Goal: Task Accomplishment & Management: Manage account settings

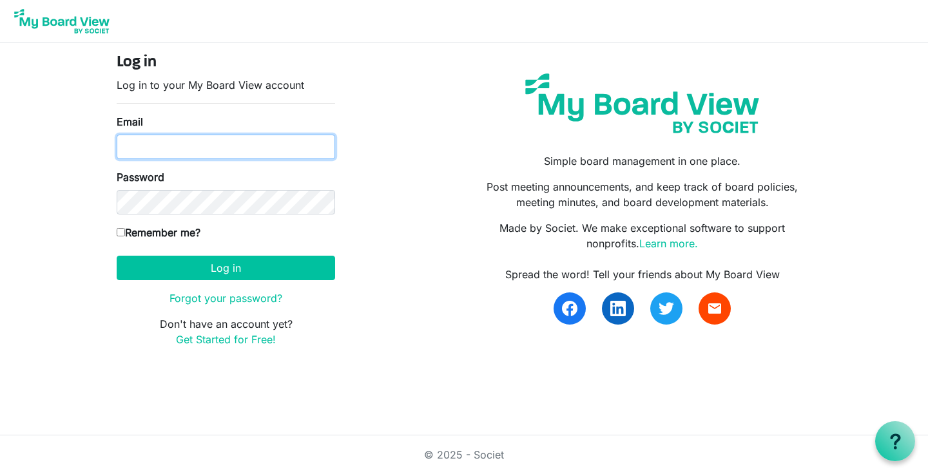
type input "jessicawhitingmason@gmail.com"
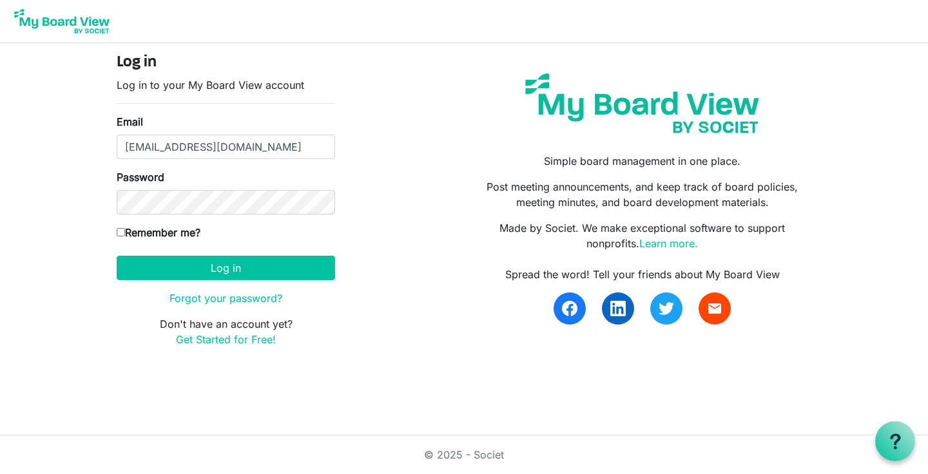
click at [124, 235] on input "Remember me?" at bounding box center [121, 232] width 8 height 8
checkbox input "true"
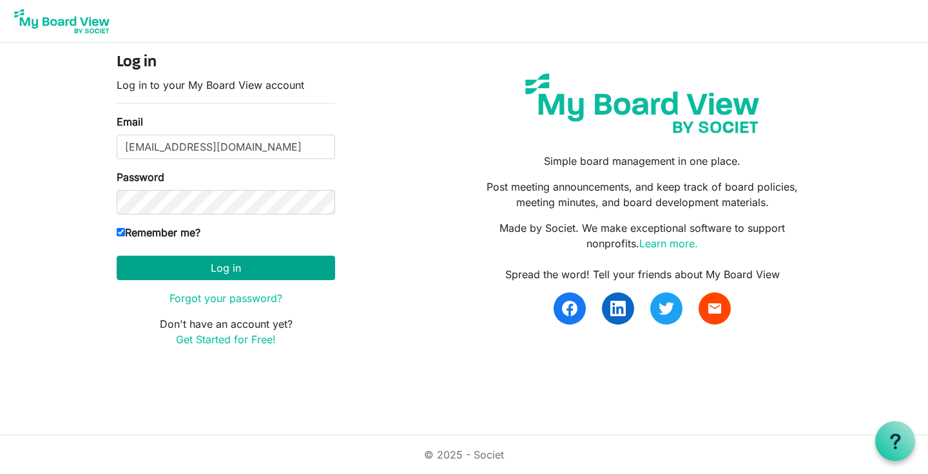
click at [249, 275] on button "Log in" at bounding box center [226, 268] width 218 height 24
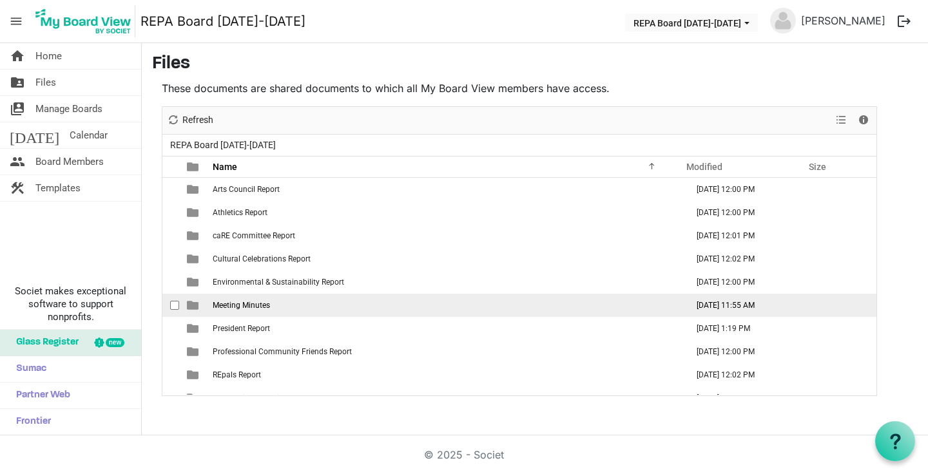
click at [276, 312] on td "Meeting Minutes" at bounding box center [446, 305] width 474 height 23
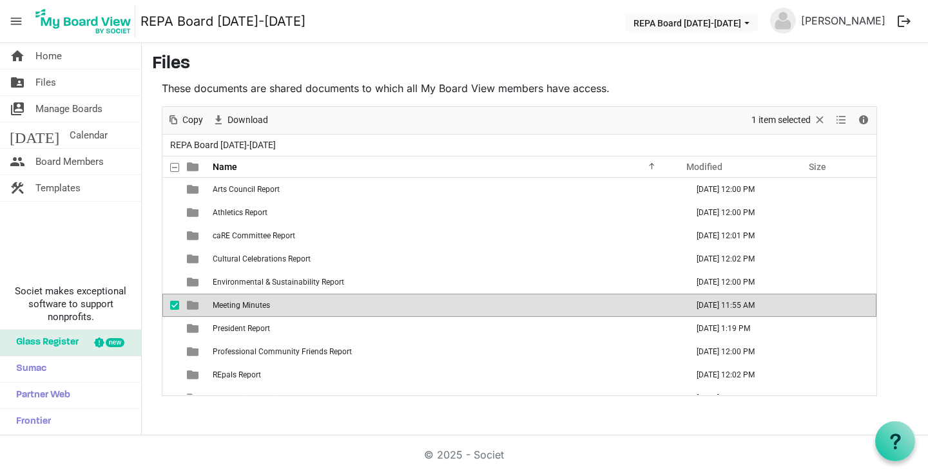
click at [276, 312] on td "Meeting Minutes" at bounding box center [446, 305] width 474 height 23
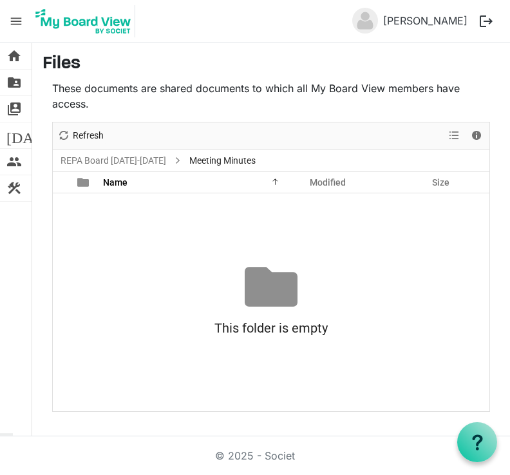
click at [284, 285] on div at bounding box center [271, 286] width 53 height 53
click at [278, 287] on div at bounding box center [271, 286] width 53 height 53
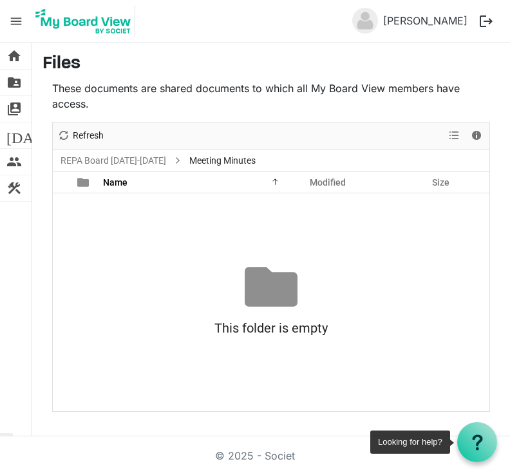
click at [474, 436] on icon at bounding box center [478, 442] width 16 height 16
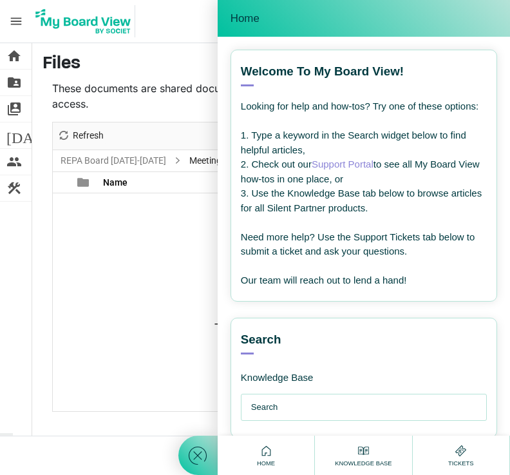
click at [314, 405] on input "text" at bounding box center [367, 407] width 232 height 26
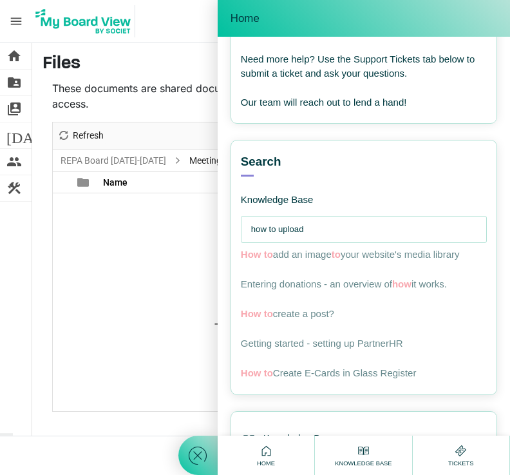
scroll to position [181, 0]
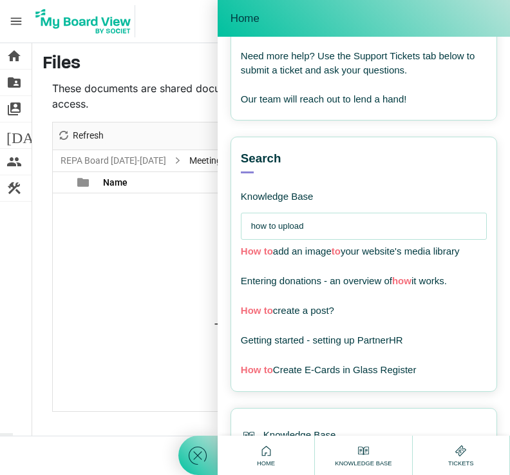
click at [280, 220] on input "how to upload" at bounding box center [367, 226] width 232 height 26
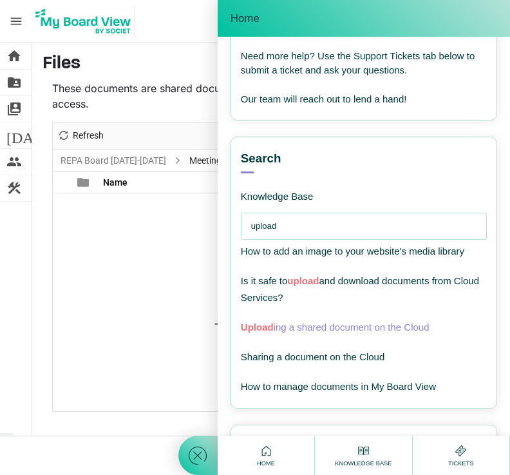
type input "upload"
click at [266, 322] on span "Upload" at bounding box center [257, 327] width 33 height 11
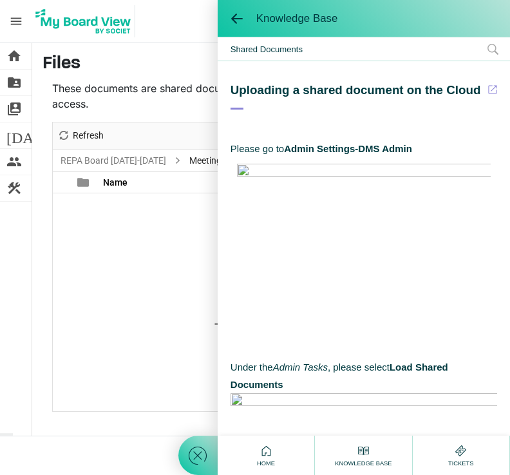
click at [64, 273] on div "This folder is empty Drag files here to upload" at bounding box center [271, 301] width 437 height 82
click at [28, 30] on span "menu" at bounding box center [16, 21] width 24 height 24
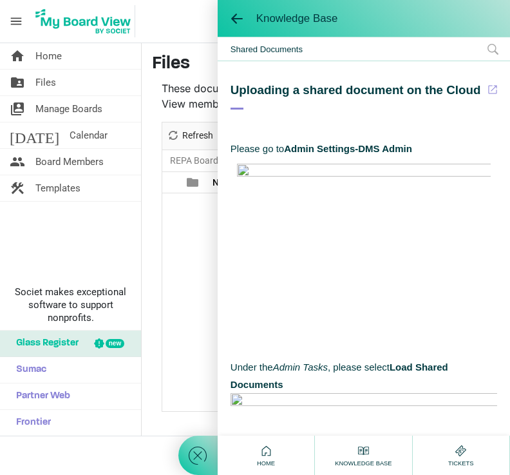
click at [195, 285] on div at bounding box center [198, 237] width 39 height 475
click at [231, 24] on span at bounding box center [237, 18] width 13 height 13
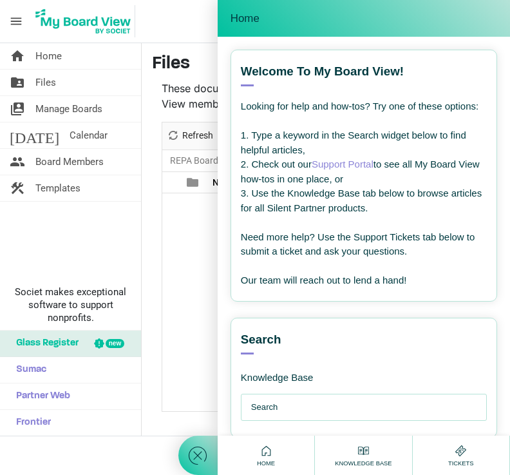
scroll to position [0, 0]
click at [295, 401] on input "text" at bounding box center [367, 407] width 232 height 26
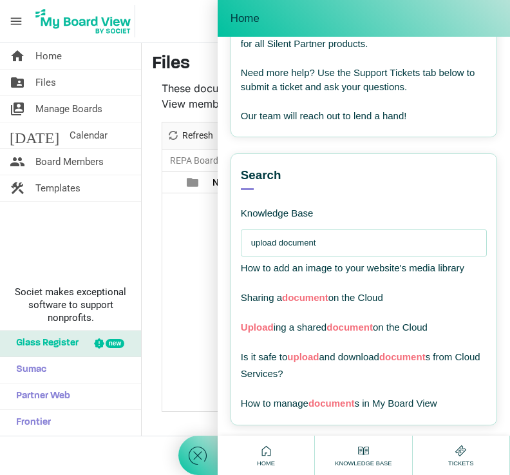
scroll to position [174, 0]
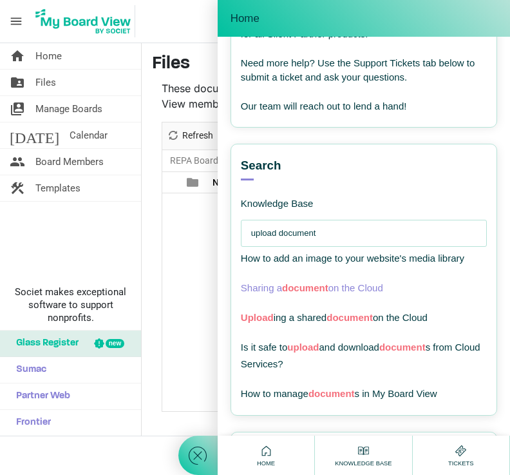
type input "upload document"
click at [312, 283] on span "document" at bounding box center [305, 287] width 46 height 11
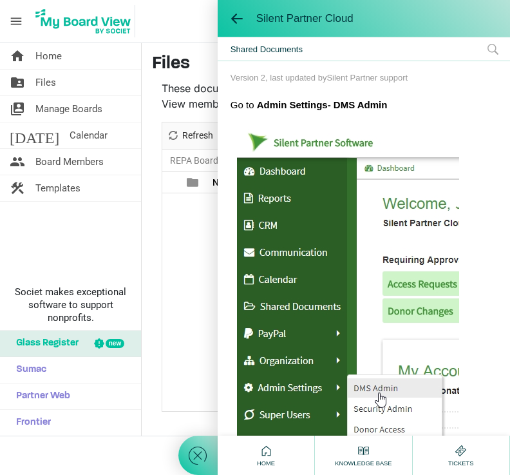
scroll to position [137, 0]
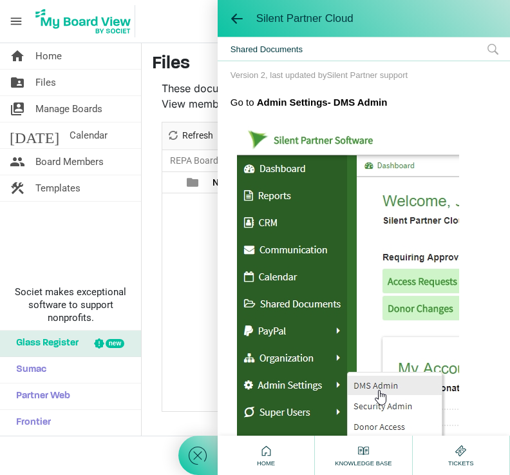
click at [19, 24] on span "menu" at bounding box center [16, 21] width 24 height 24
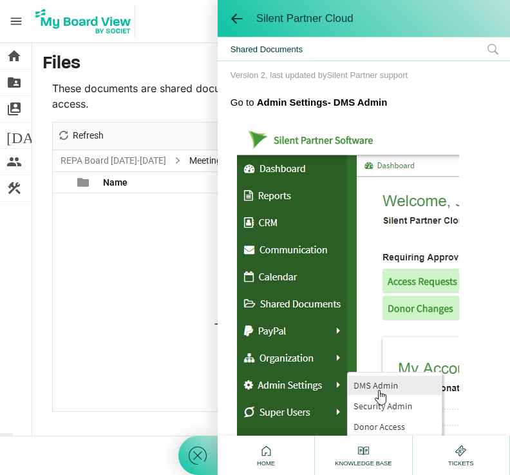
click at [19, 24] on span "menu" at bounding box center [16, 21] width 24 height 24
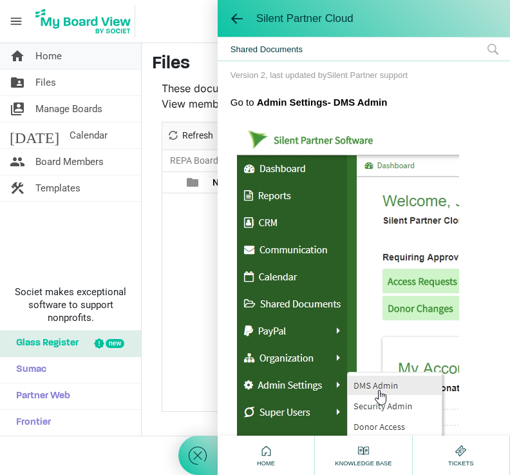
click at [58, 53] on span "Home" at bounding box center [48, 56] width 26 height 26
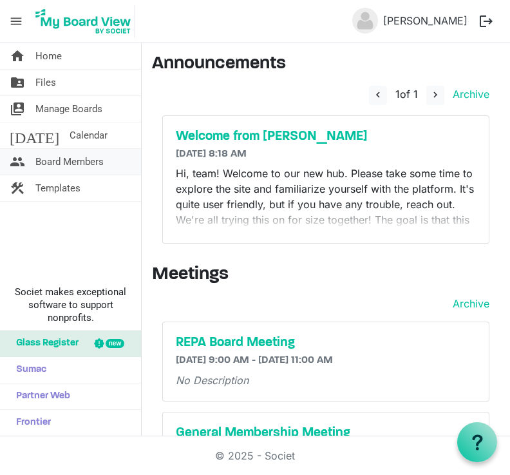
click at [90, 164] on span "Board Members" at bounding box center [69, 162] width 68 height 26
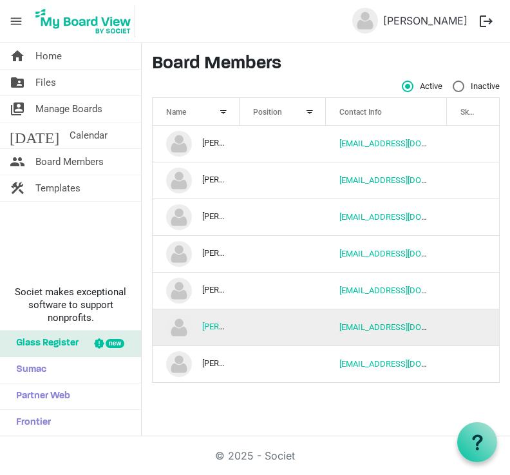
click at [192, 332] on td "[PERSON_NAME]" at bounding box center [196, 327] width 87 height 37
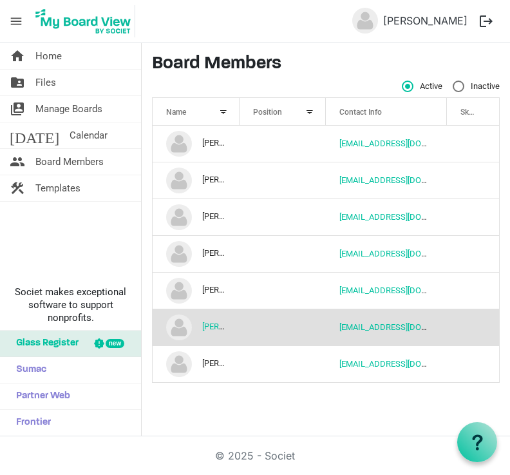
click at [268, 324] on td "column header Position" at bounding box center [283, 327] width 87 height 37
click at [84, 107] on span "Manage Boards" at bounding box center [68, 109] width 67 height 26
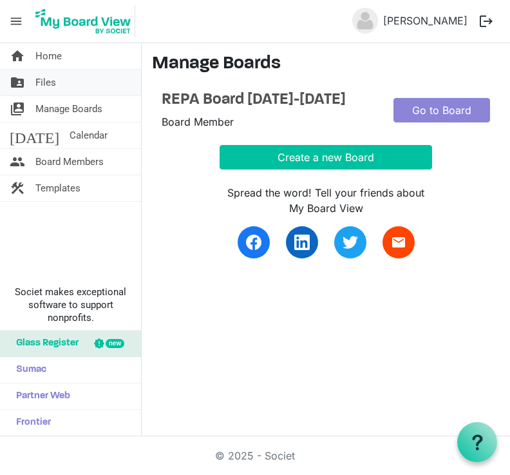
click at [81, 81] on link "folder_shared Files" at bounding box center [70, 83] width 141 height 26
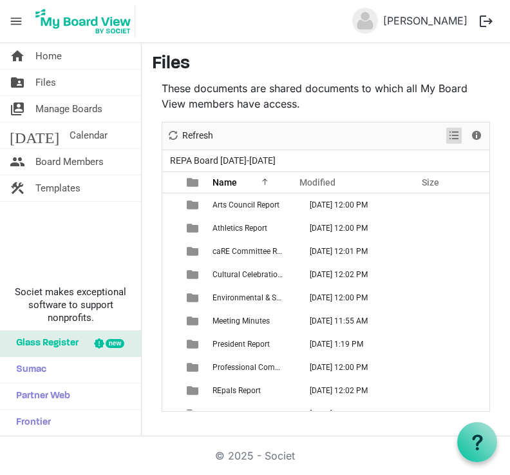
click at [451, 139] on span "View dropdownbutton" at bounding box center [454, 136] width 15 height 16
click at [485, 137] on button "Details" at bounding box center [477, 136] width 17 height 16
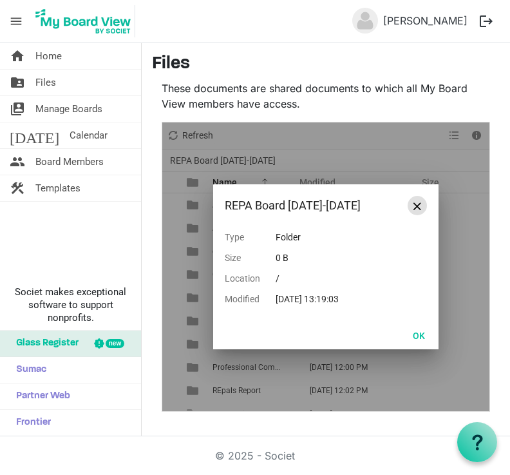
click at [421, 209] on span "Close" at bounding box center [418, 206] width 8 height 8
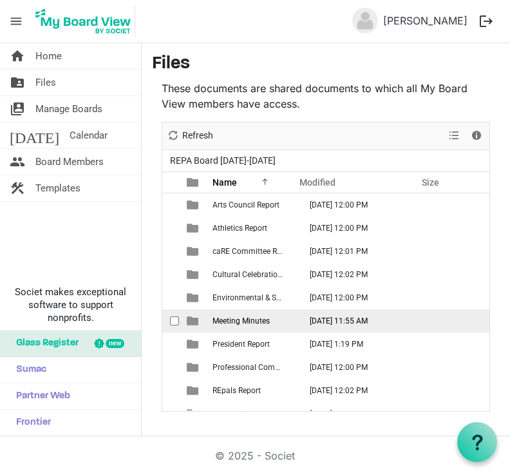
click at [275, 322] on td "Meeting Minutes" at bounding box center [253, 320] width 88 height 23
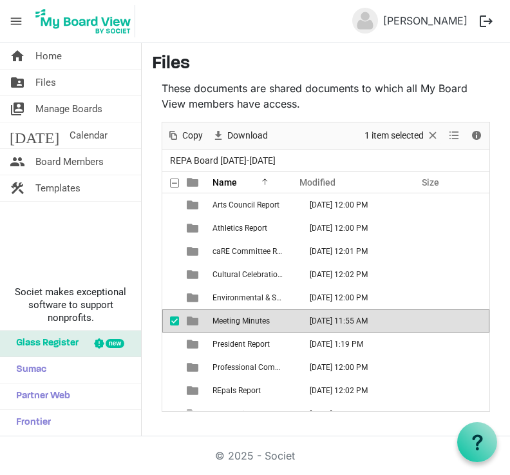
click at [275, 322] on td "Meeting Minutes" at bounding box center [253, 320] width 88 height 23
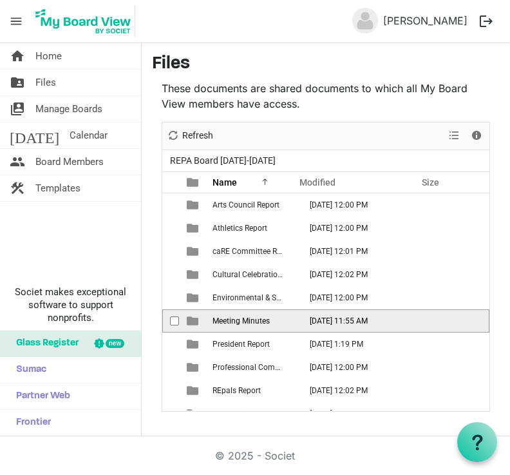
click at [275, 322] on td "Meeting Minutes" at bounding box center [253, 320] width 88 height 23
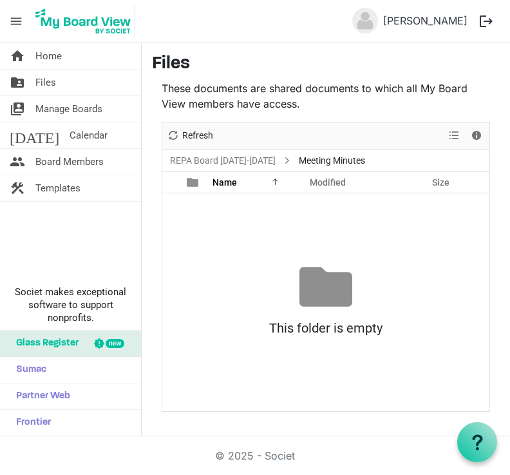
click at [330, 300] on div at bounding box center [326, 286] width 53 height 53
click at [21, 28] on span "menu" at bounding box center [16, 21] width 24 height 24
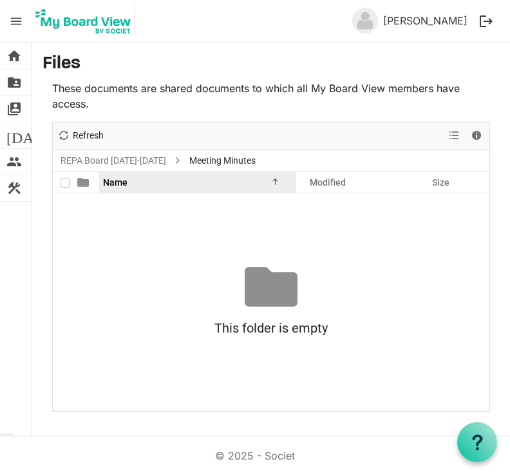
click at [275, 180] on div at bounding box center [273, 180] width 6 height 6
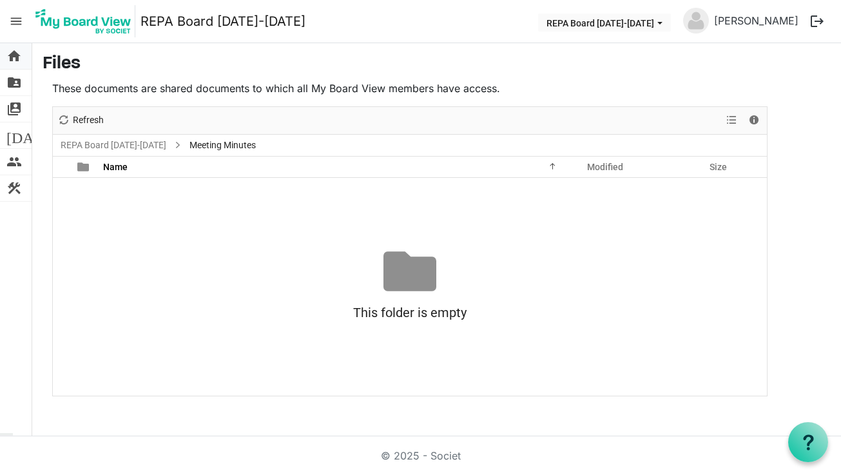
click at [13, 58] on span "home" at bounding box center [13, 56] width 15 height 26
